Goal: Check status

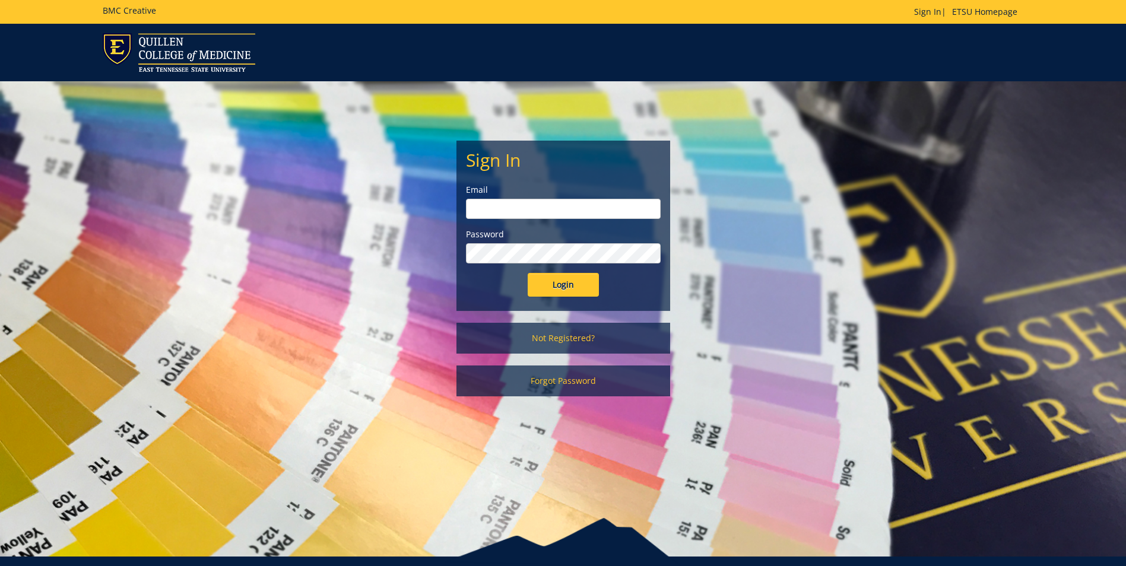
type input "ridleyn@etsu.edu"
click at [572, 281] on input "Login" at bounding box center [563, 285] width 71 height 24
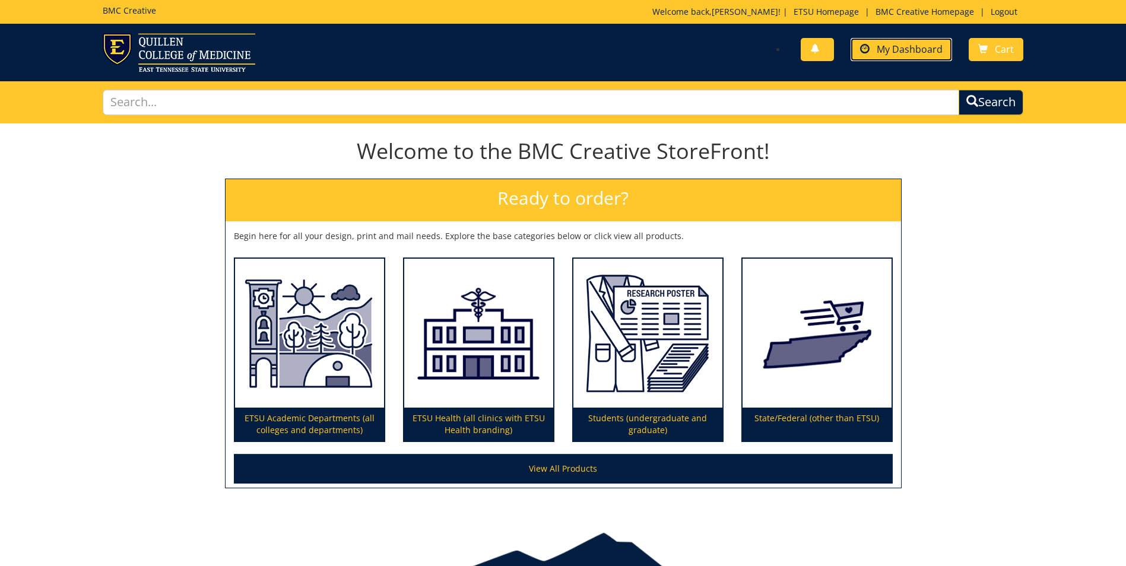
click at [909, 55] on span "My Dashboard" at bounding box center [910, 49] width 66 height 13
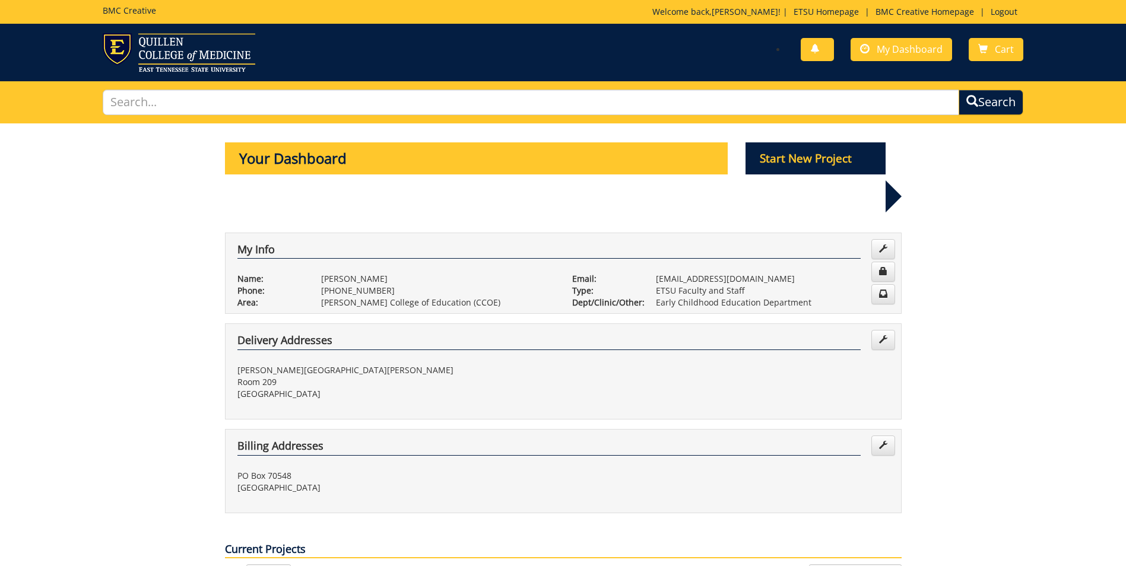
scroll to position [297, 0]
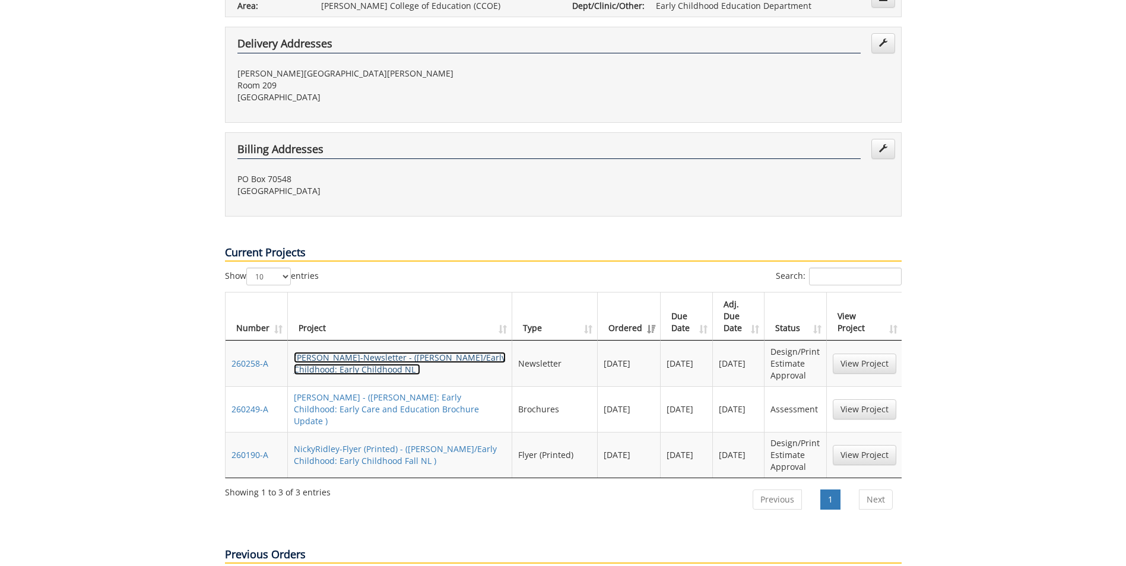
click at [337, 352] on link "NickyRidley-Newsletter - (COE/Early Childhood: Early Childhood NL )" at bounding box center [400, 363] width 212 height 23
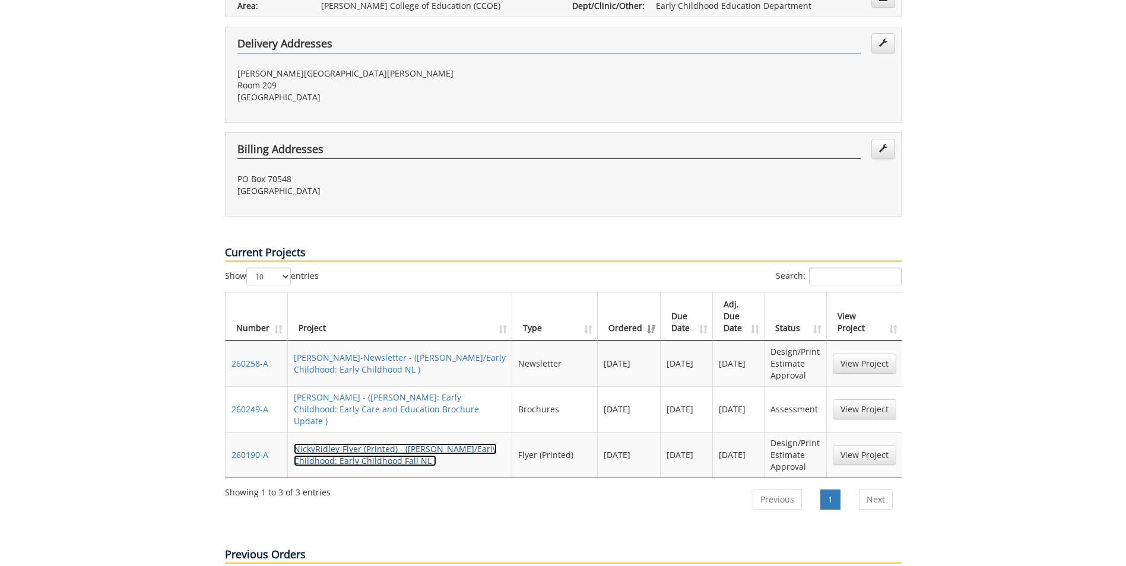
click at [323, 443] on link "NickyRidley-Flyer (Printed) - (COE/Early Childhood: Early Childhood Fall NL )" at bounding box center [395, 454] width 203 height 23
click at [790, 341] on td "Design/Print Estimate Approval" at bounding box center [796, 364] width 62 height 46
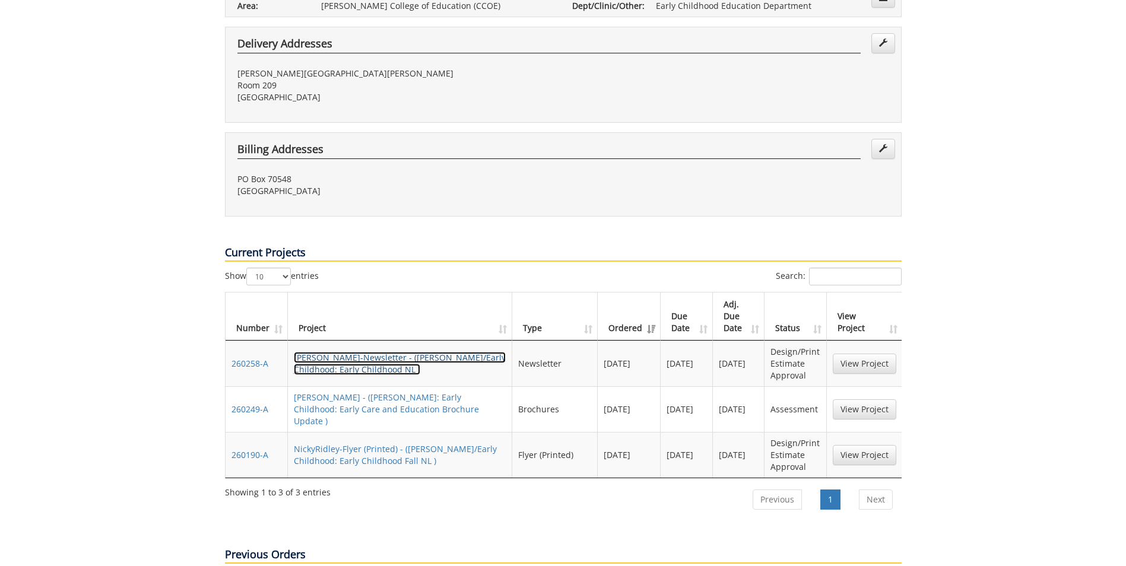
click at [337, 352] on link "NickyRidley-Newsletter - (COE/Early Childhood: Early Childhood NL )" at bounding box center [400, 363] width 212 height 23
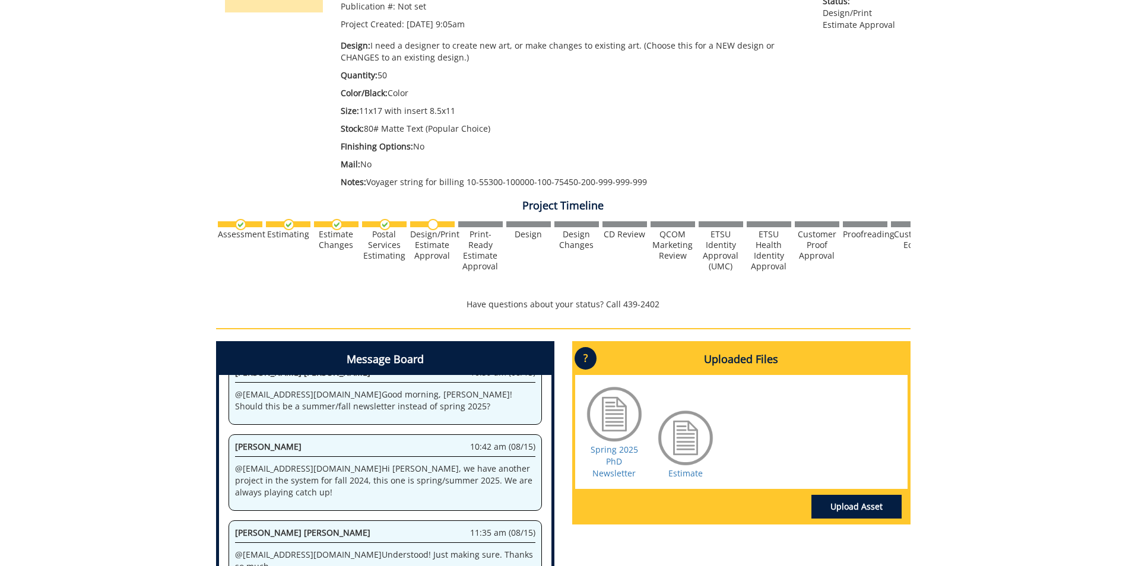
scroll to position [416, 0]
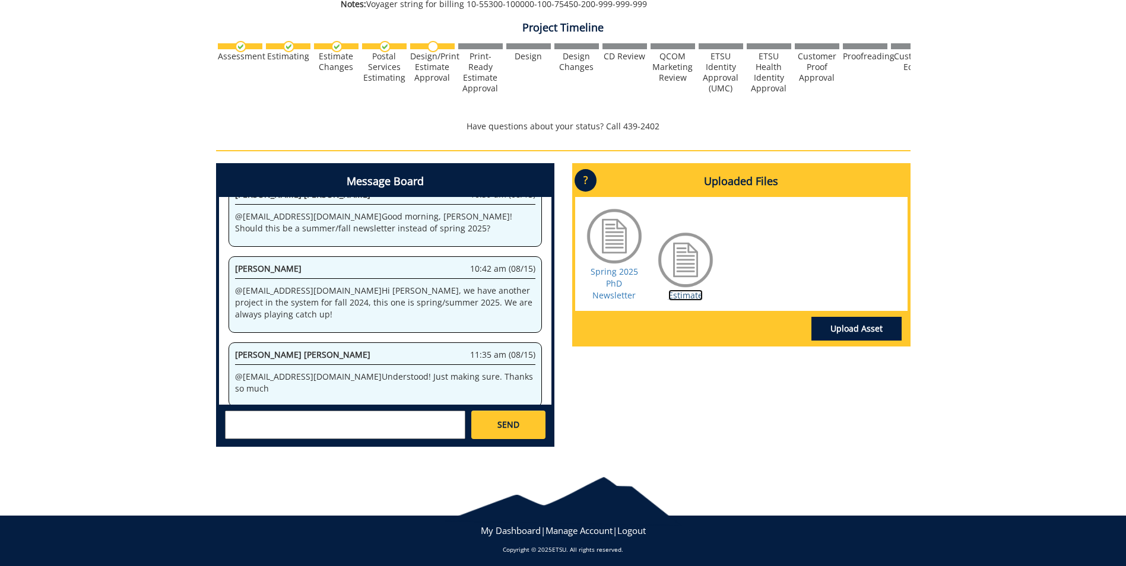
click at [683, 296] on link "Estimate" at bounding box center [685, 295] width 34 height 11
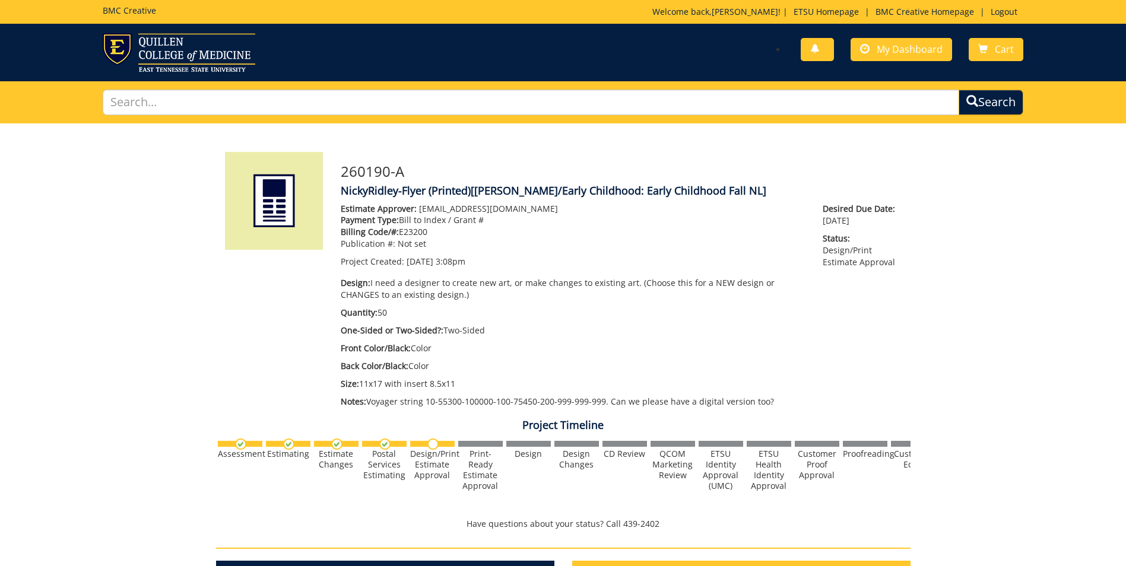
scroll to position [356, 0]
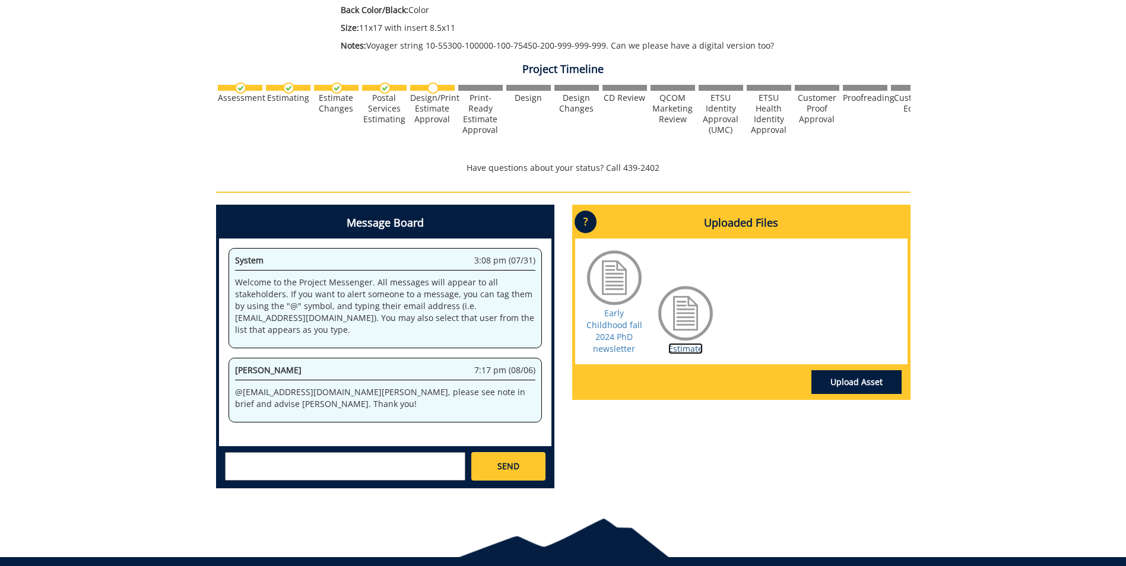
click at [687, 352] on link "Estimate" at bounding box center [685, 348] width 34 height 11
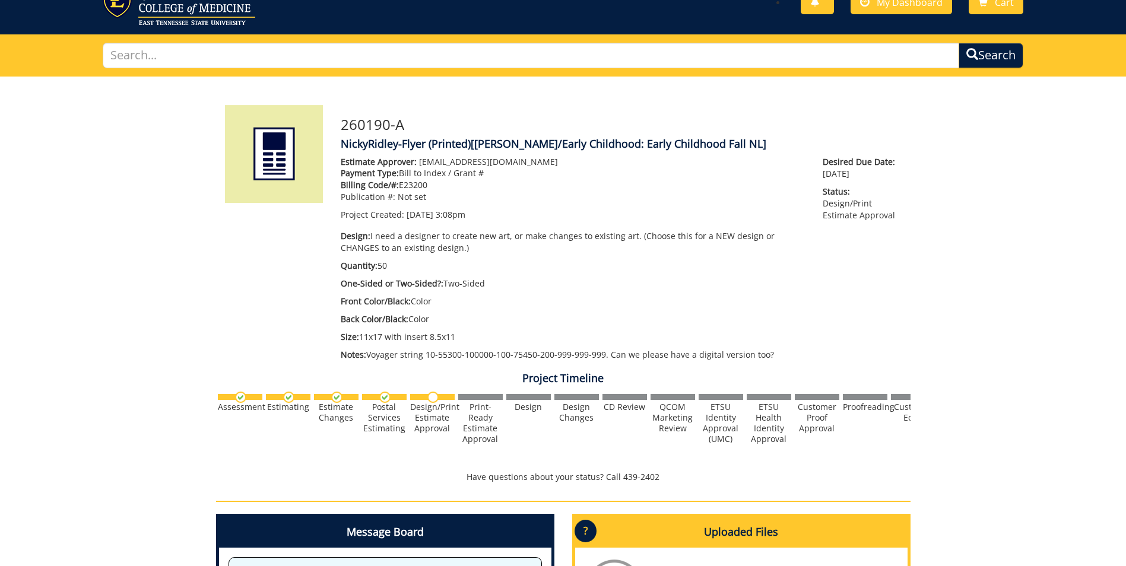
scroll to position [0, 0]
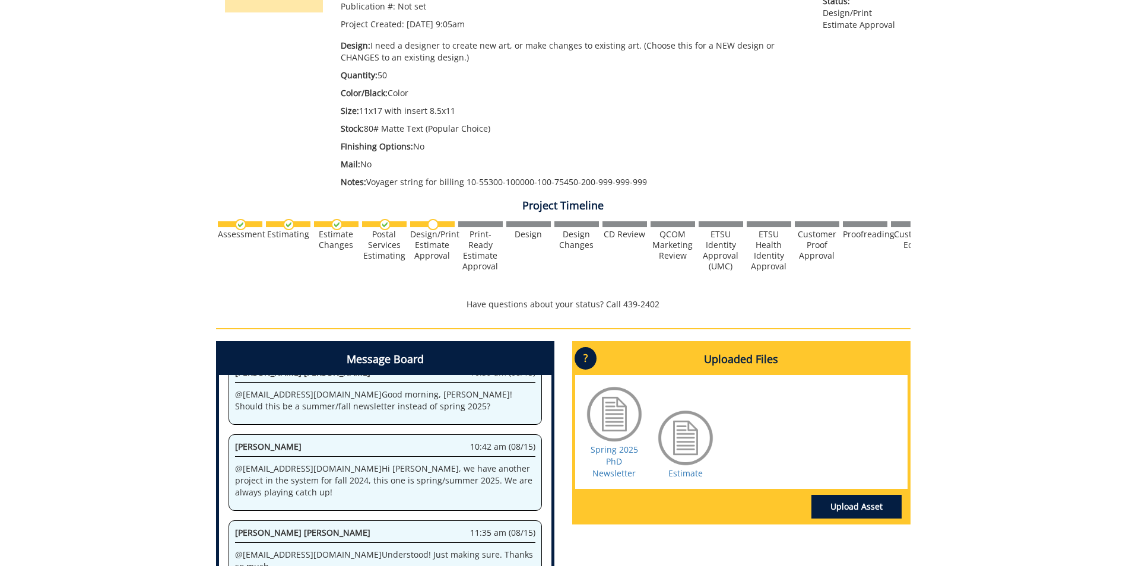
scroll to position [356, 0]
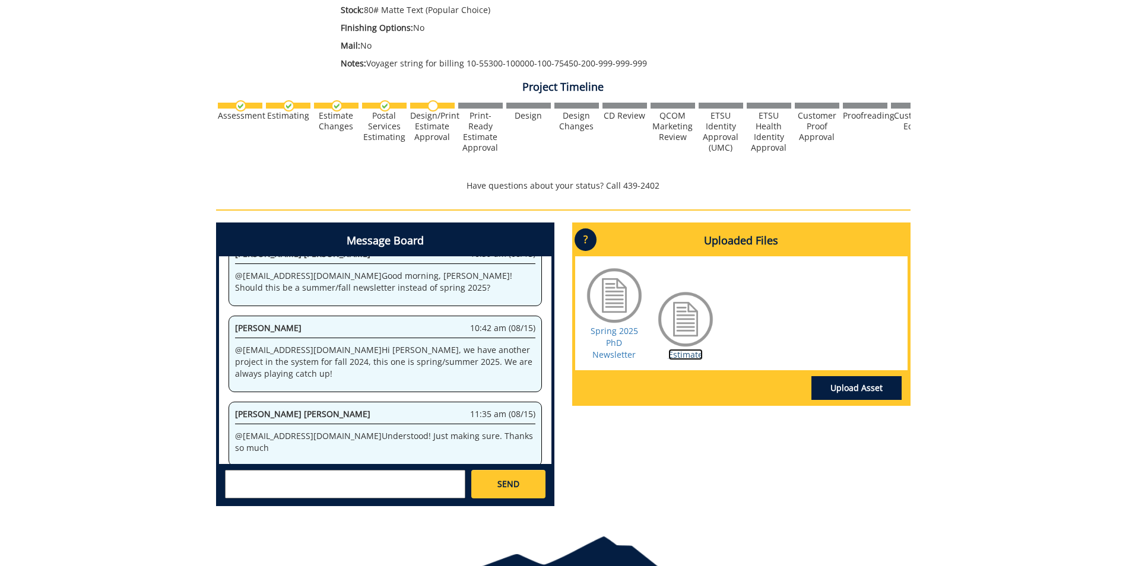
click at [685, 353] on link "Estimate" at bounding box center [685, 354] width 34 height 11
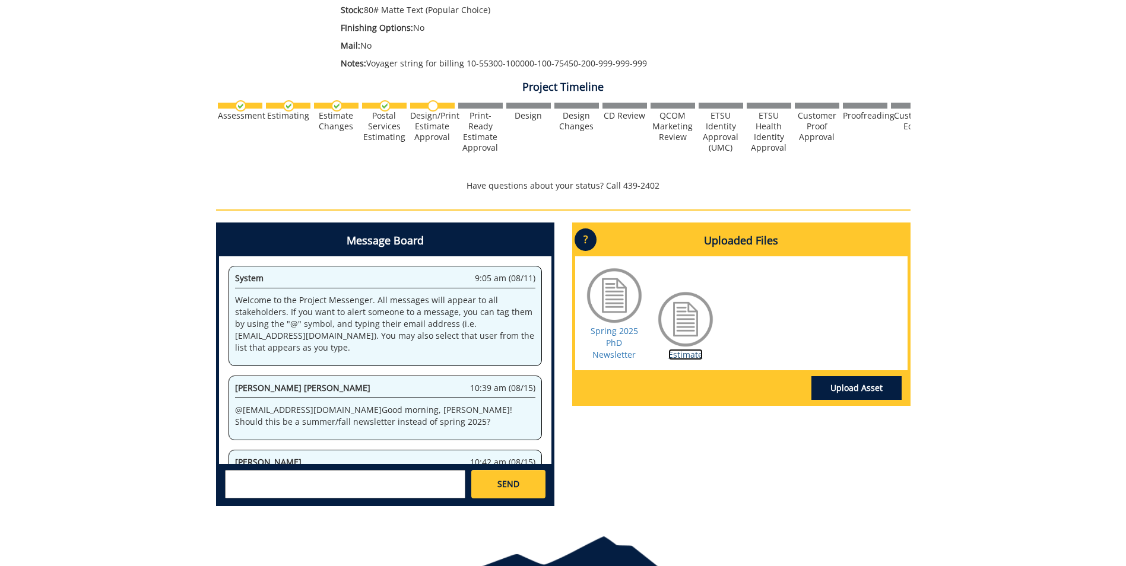
scroll to position [0, 0]
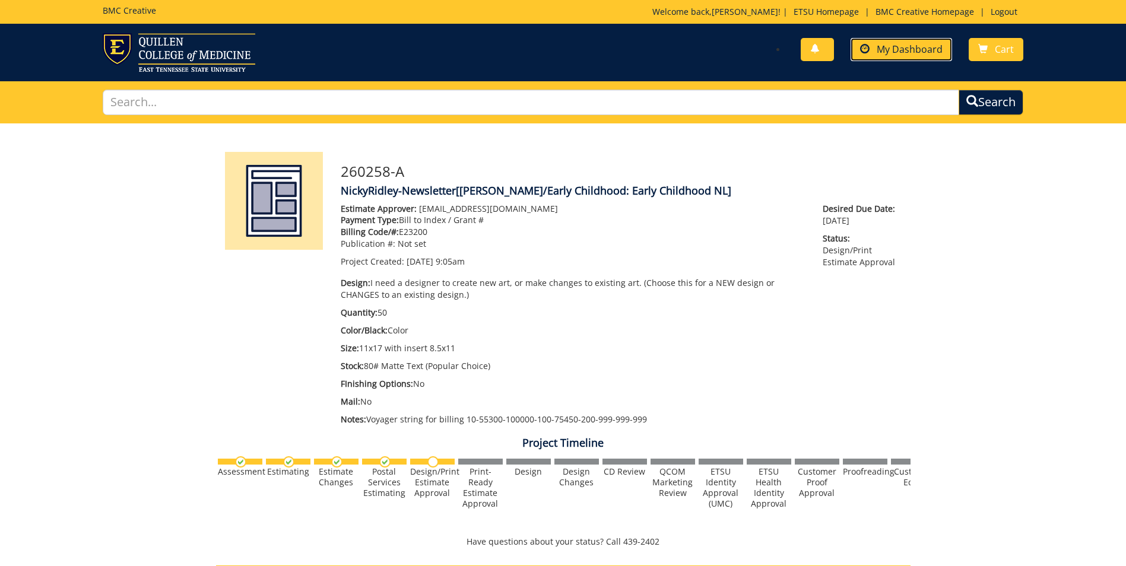
click at [906, 55] on span "My Dashboard" at bounding box center [910, 49] width 66 height 13
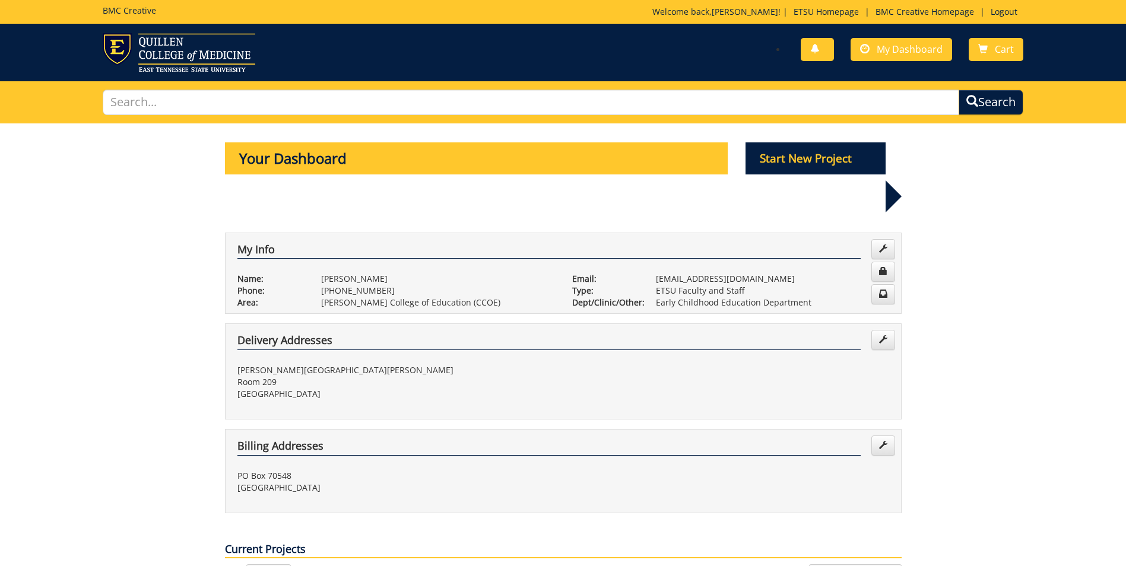
scroll to position [534, 0]
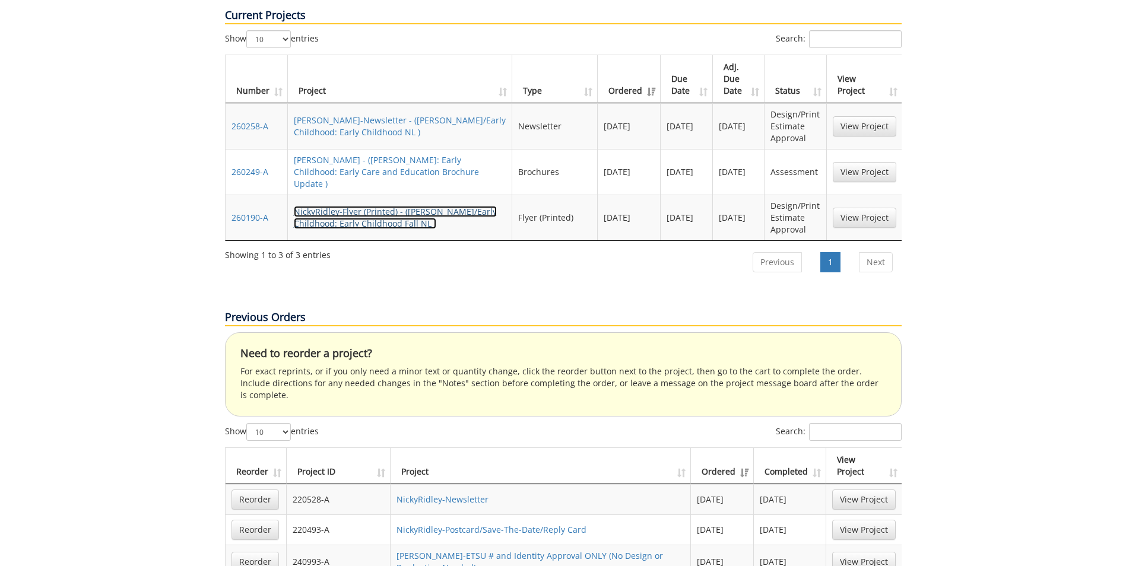
click at [328, 206] on link "NickyRidley-Flyer (Printed) - ([PERSON_NAME]/Early Childhood: Early Childhood F…" at bounding box center [395, 217] width 203 height 23
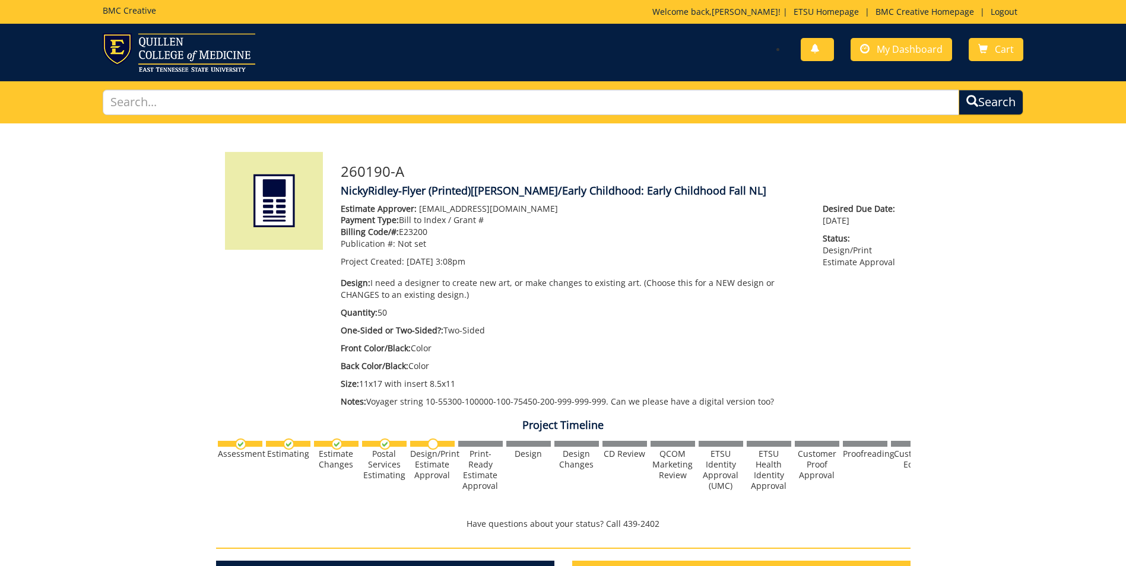
scroll to position [356, 0]
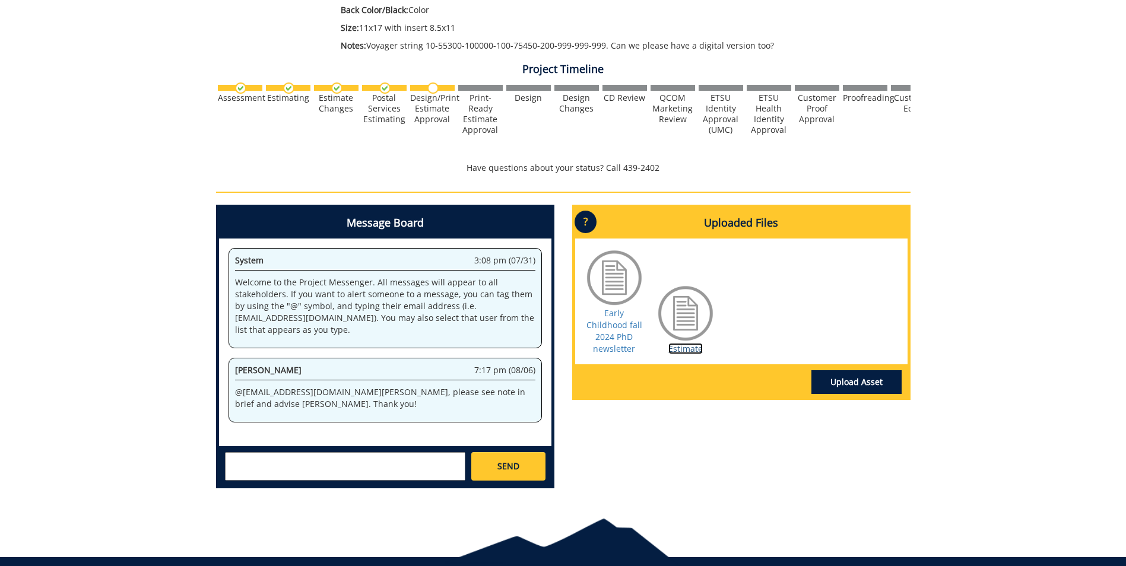
click at [689, 344] on link "Estimate" at bounding box center [685, 348] width 34 height 11
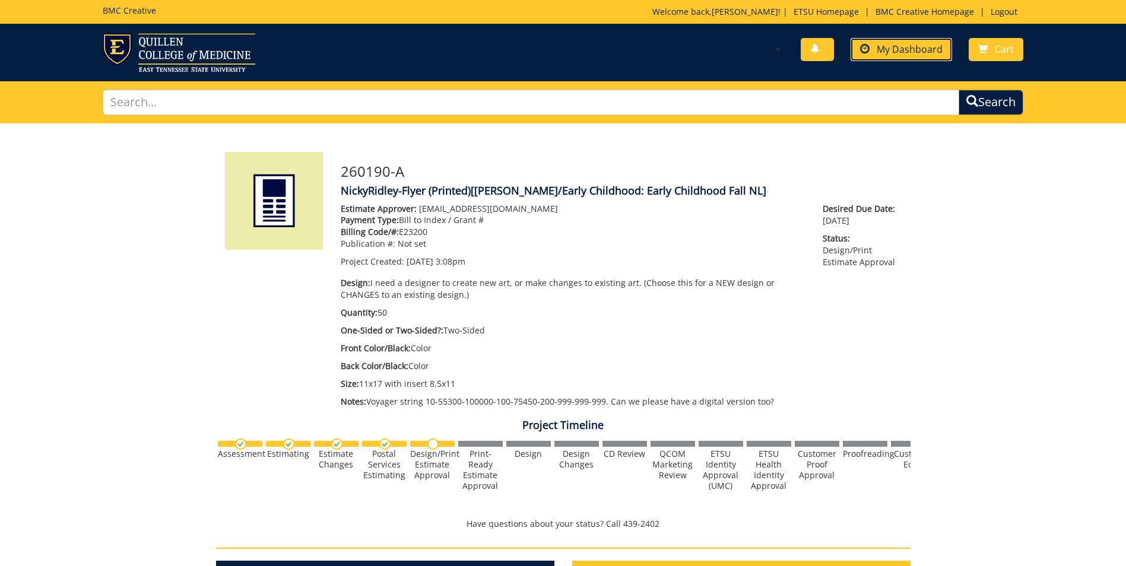
click at [893, 52] on span "My Dashboard" at bounding box center [910, 49] width 66 height 13
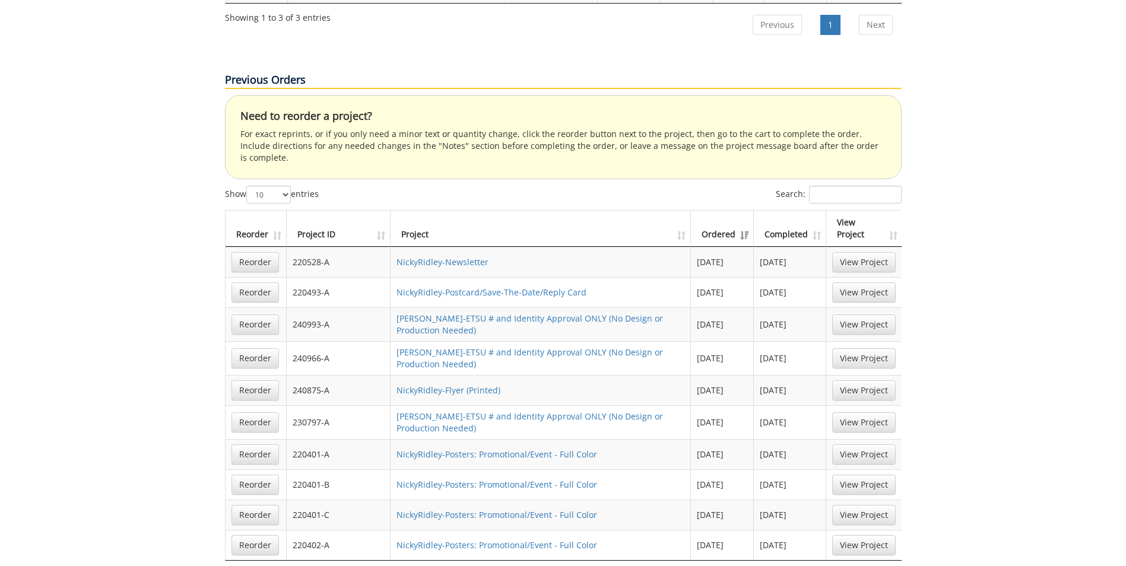
scroll to position [356, 0]
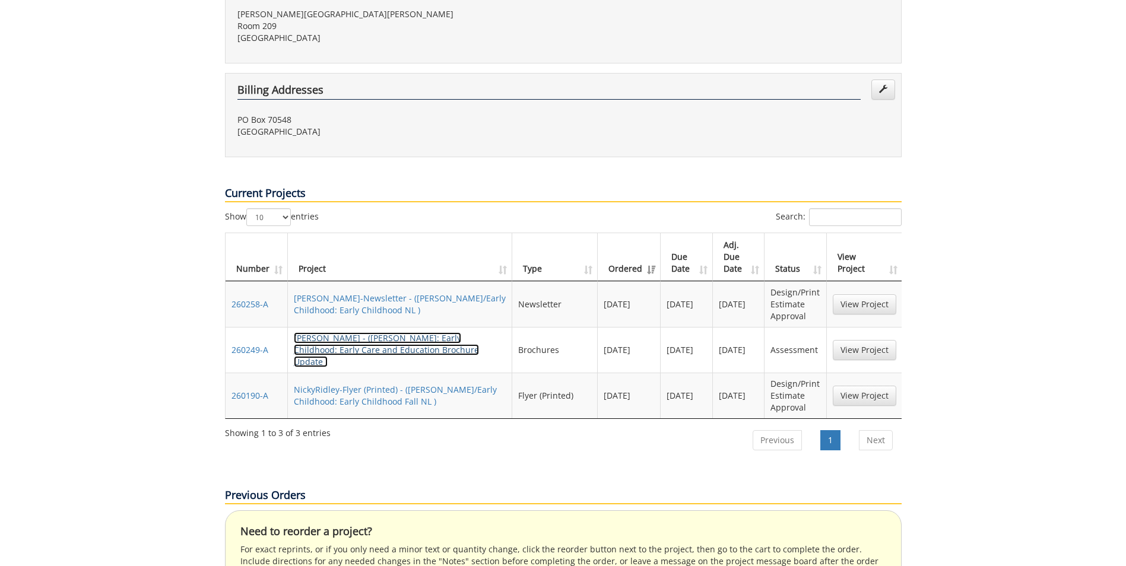
click at [346, 332] on link "[PERSON_NAME] - ([PERSON_NAME]: Early Childhood: Early Care and Education Broch…" at bounding box center [386, 349] width 185 height 35
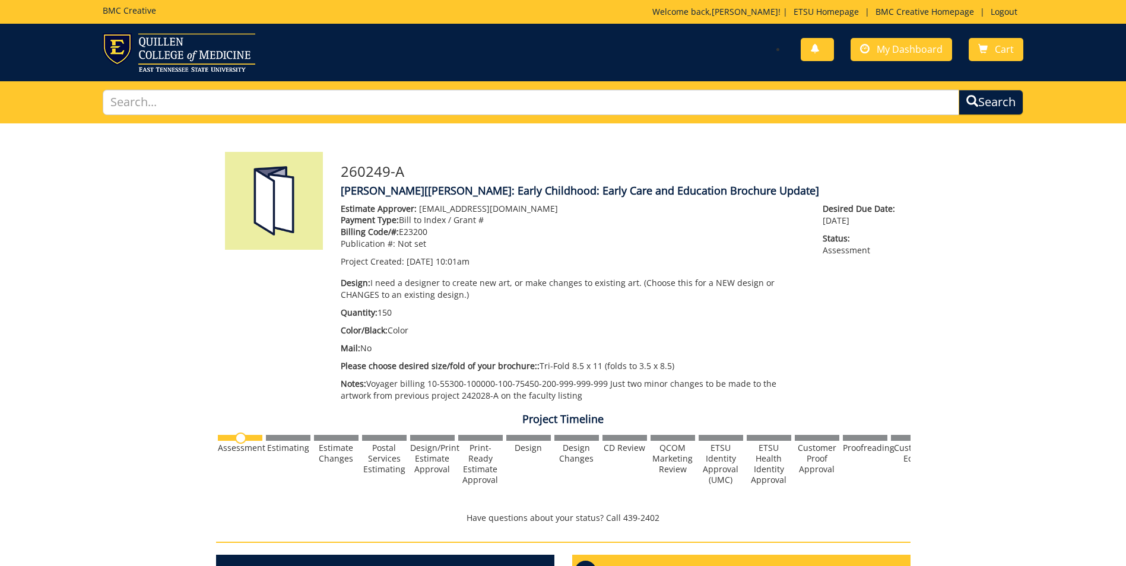
scroll to position [297, 0]
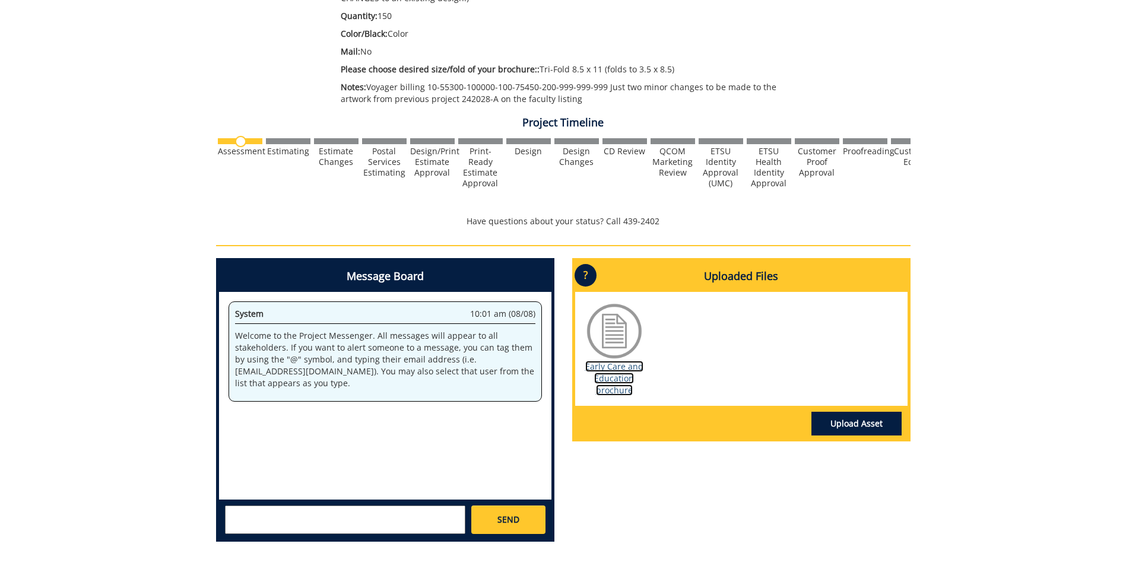
click at [611, 391] on link "Early Care and Education brochure" at bounding box center [614, 378] width 58 height 35
click at [766, 528] on div "Message Board System 10:01 am (08/08) Welcome to the Project Messenger. All mes…" at bounding box center [563, 404] width 712 height 293
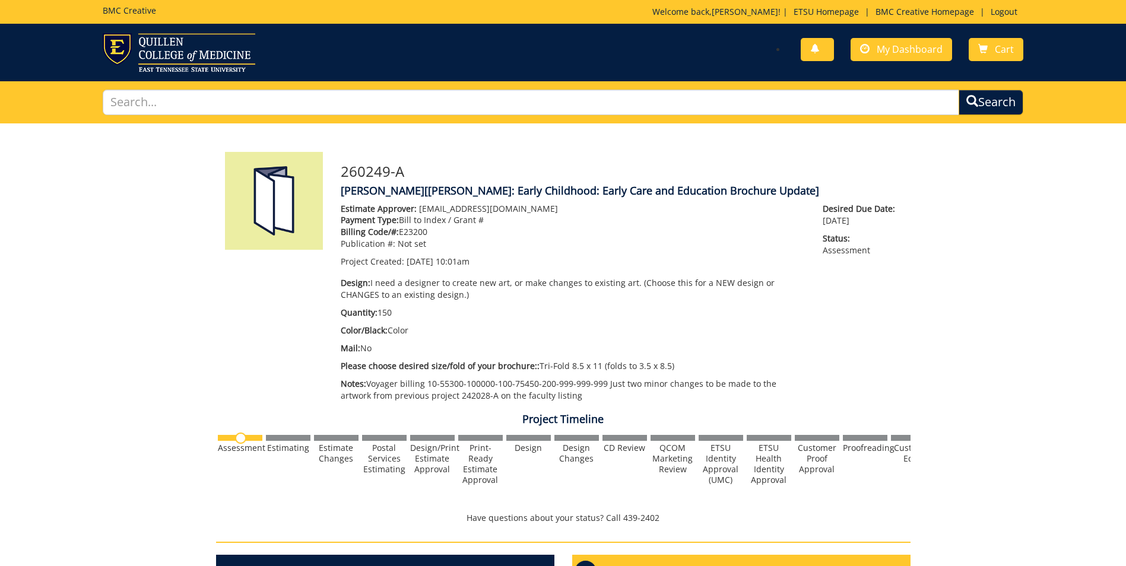
click at [970, 355] on div "260249-A NickyRidley-Brochure [COE: Early Childhood: Early Care and Education B…" at bounding box center [563, 485] width 1126 height 725
click at [195, 392] on div "260249-A NickyRidley-Brochure [COE: Early Childhood: Early Care and Education B…" at bounding box center [563, 485] width 1126 height 725
click at [964, 343] on div "260249-A NickyRidley-Brochure [COE: Early Childhood: Early Care and Education B…" at bounding box center [563, 485] width 1126 height 725
click at [1000, 7] on link "Logout" at bounding box center [1004, 11] width 39 height 11
